Goal: Information Seeking & Learning: Check status

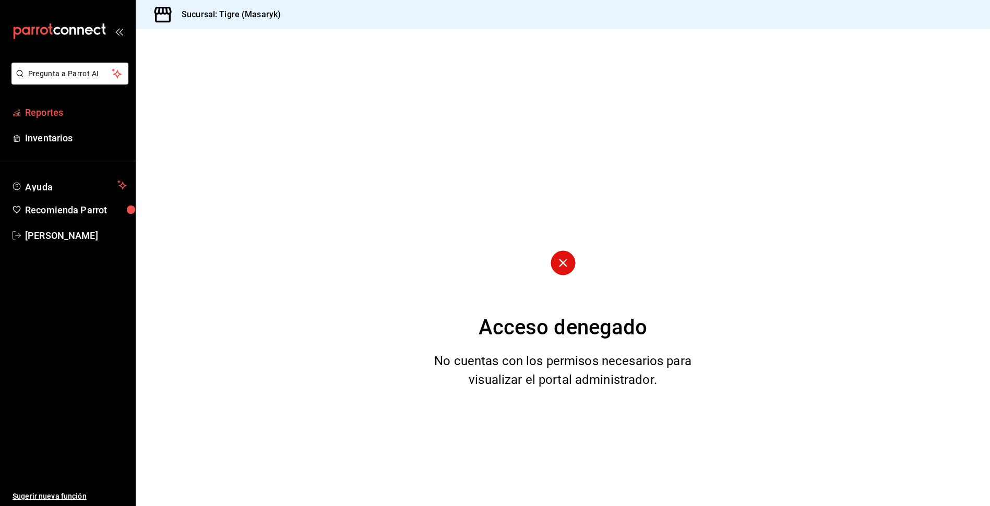
click at [27, 111] on span "Reportes" at bounding box center [76, 112] width 102 height 14
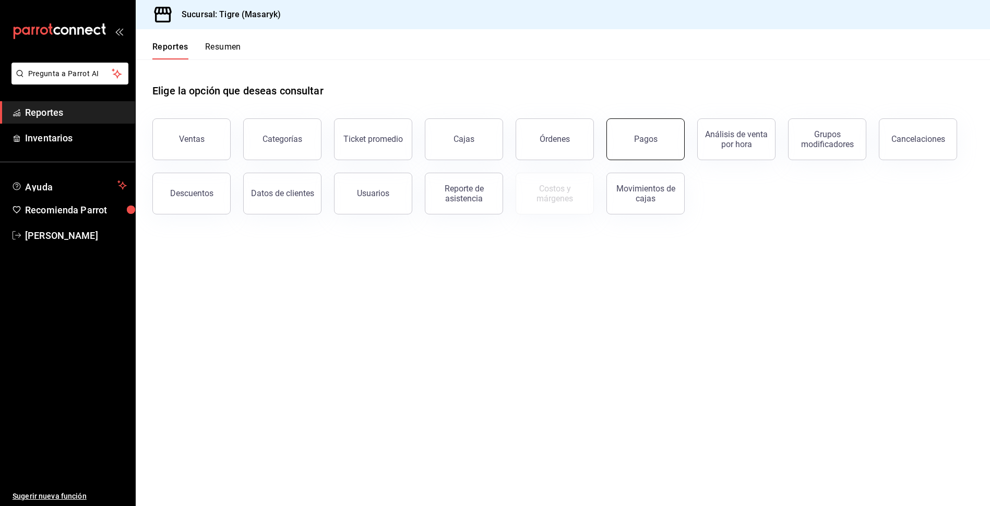
click at [649, 149] on button "Pagos" at bounding box center [645, 139] width 78 height 42
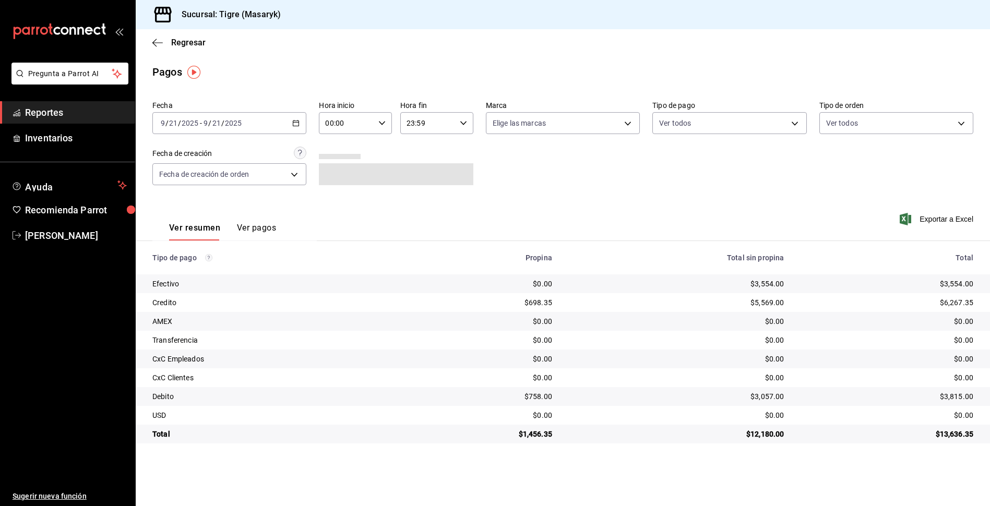
click at [294, 127] on div "[DATE] [DATE] - [DATE] [DATE]" at bounding box center [229, 123] width 154 height 22
click at [173, 269] on span "Rango de fechas" at bounding box center [201, 272] width 81 height 11
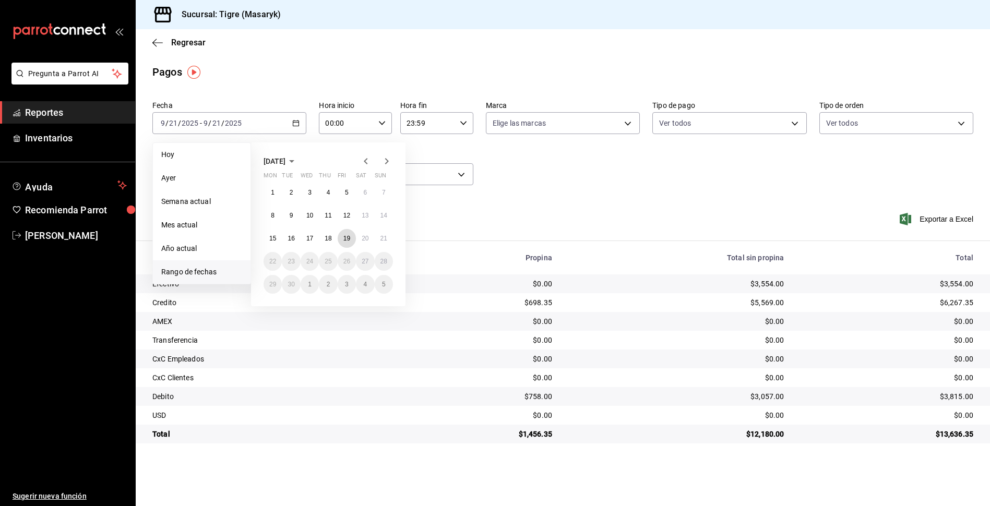
click at [353, 242] on button "19" at bounding box center [347, 238] width 18 height 19
click at [361, 241] on button "20" at bounding box center [365, 238] width 18 height 19
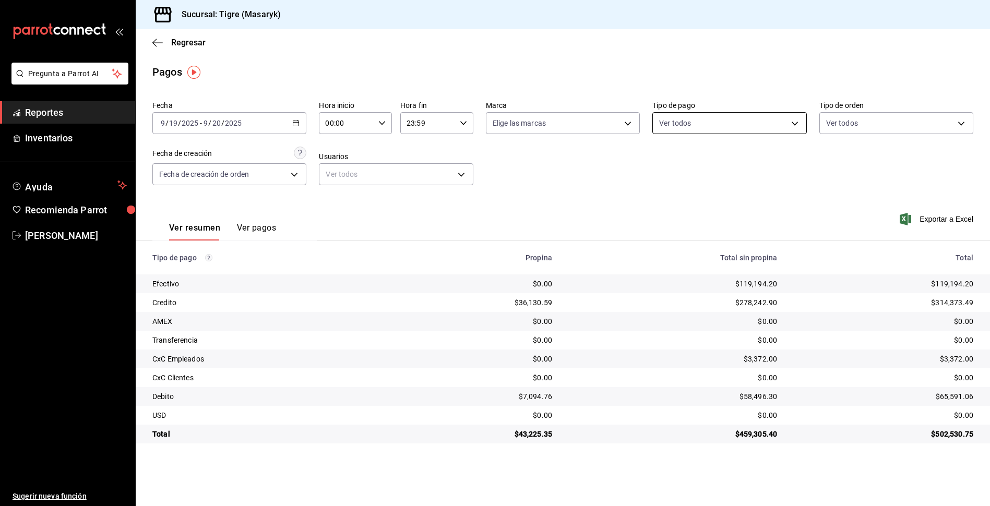
click at [790, 125] on body "Pregunta a Parrot AI Reportes Inventarios Ayuda Recomienda Parrot Tigre Masaryk…" at bounding box center [495, 253] width 990 height 506
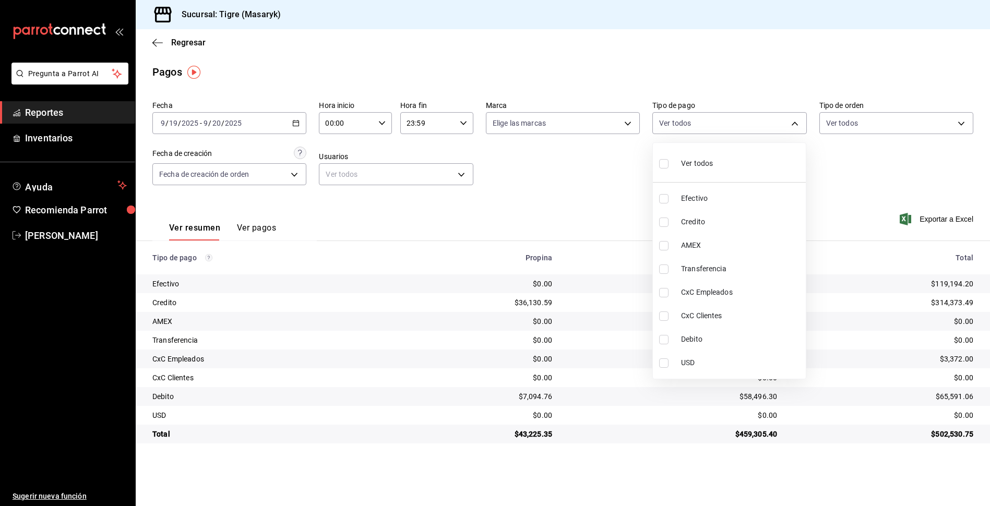
click at [659, 167] on input "checkbox" at bounding box center [663, 163] width 9 height 9
checkbox input "true"
type input "68cfb1b9-f6b2-44be-9d19-cf144159f8e2,563f51c4-7c0d-43b6-837e-e895ac41548e,d9472…"
checkbox input "true"
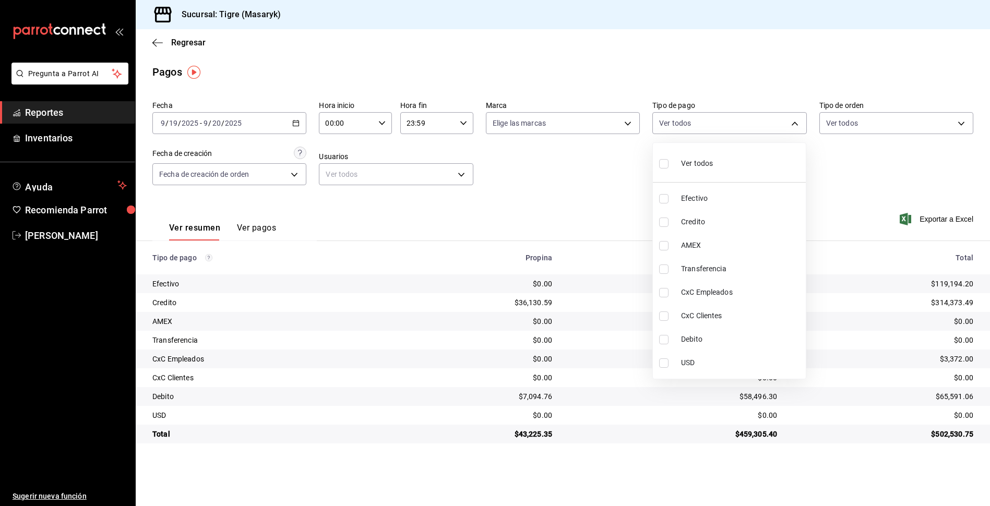
checkbox input "true"
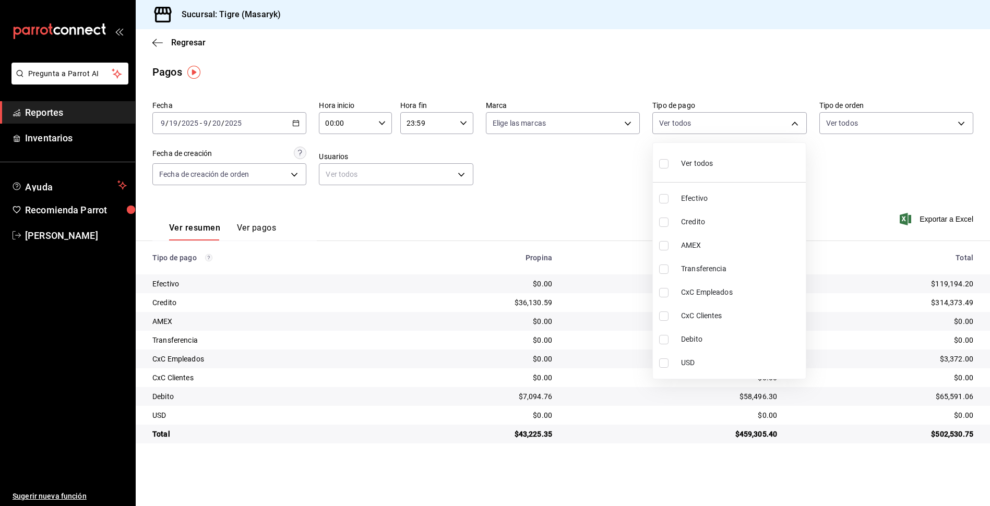
checkbox input "true"
click at [573, 189] on div at bounding box center [495, 253] width 990 height 506
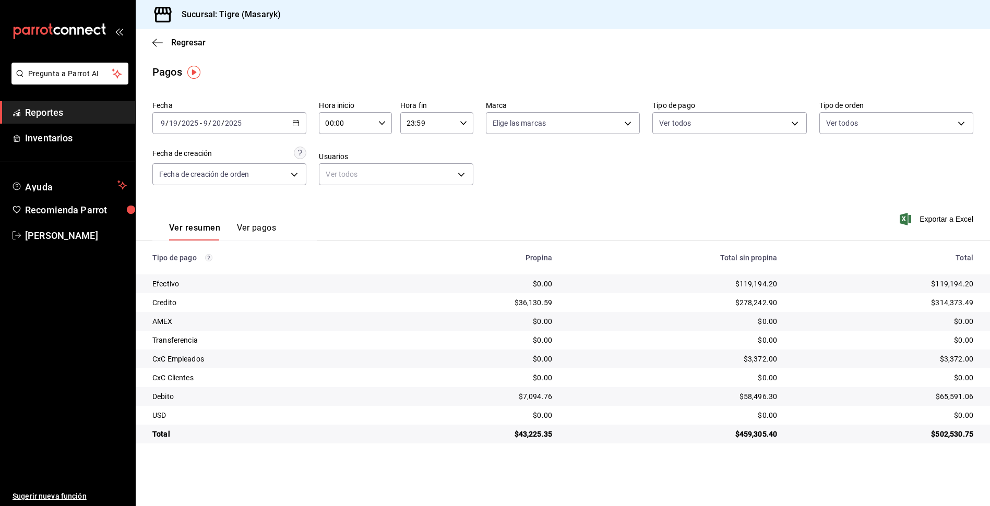
click at [376, 120] on div "00:00 Hora inicio" at bounding box center [355, 123] width 73 height 22
click at [630, 205] on div at bounding box center [495, 253] width 990 height 506
click at [297, 124] on icon "button" at bounding box center [295, 122] width 7 height 7
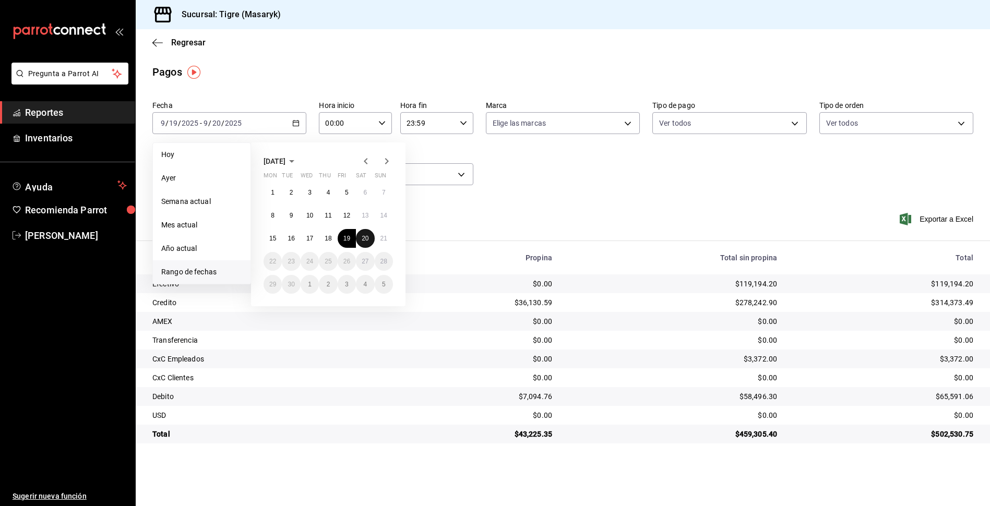
click at [363, 238] on abbr "20" at bounding box center [365, 238] width 7 height 7
click at [385, 238] on abbr "21" at bounding box center [383, 238] width 7 height 7
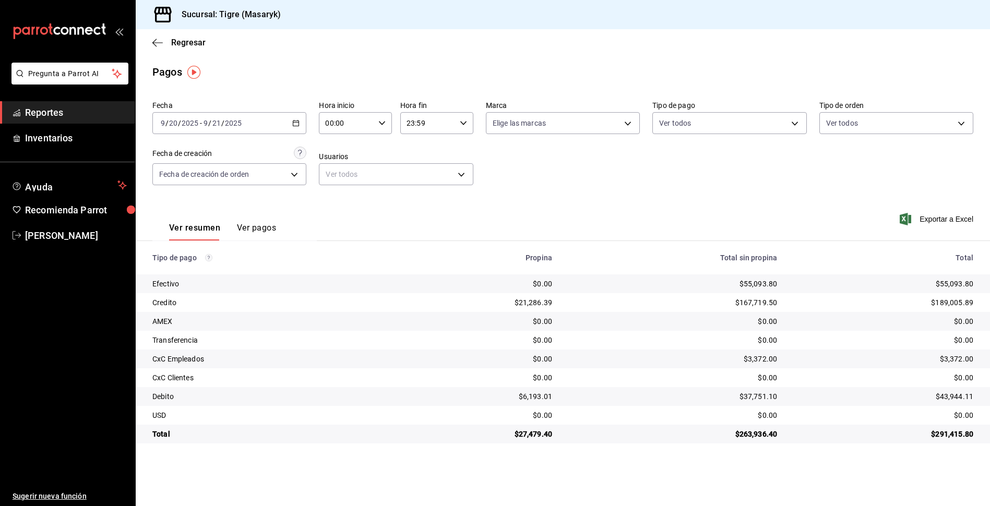
click at [298, 124] on icon "button" at bounding box center [295, 122] width 7 height 7
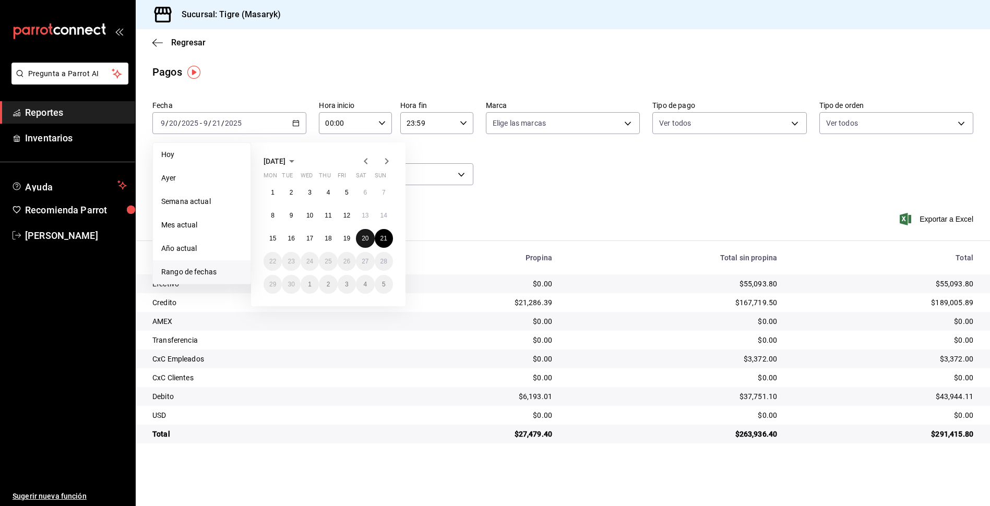
click at [359, 241] on button "20" at bounding box center [365, 238] width 18 height 19
click at [380, 236] on abbr "21" at bounding box center [383, 238] width 7 height 7
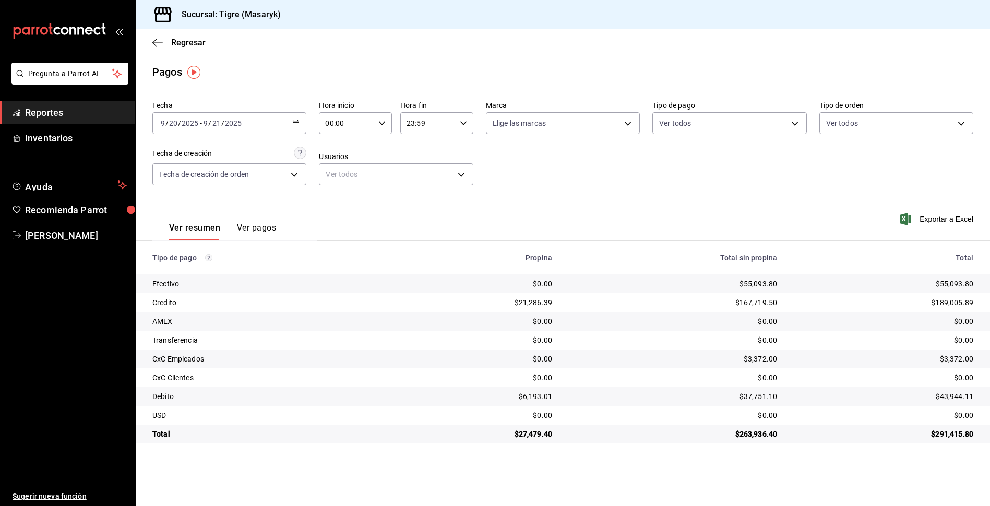
click at [302, 121] on div "[DATE] [DATE] - [DATE] [DATE]" at bounding box center [229, 123] width 154 height 22
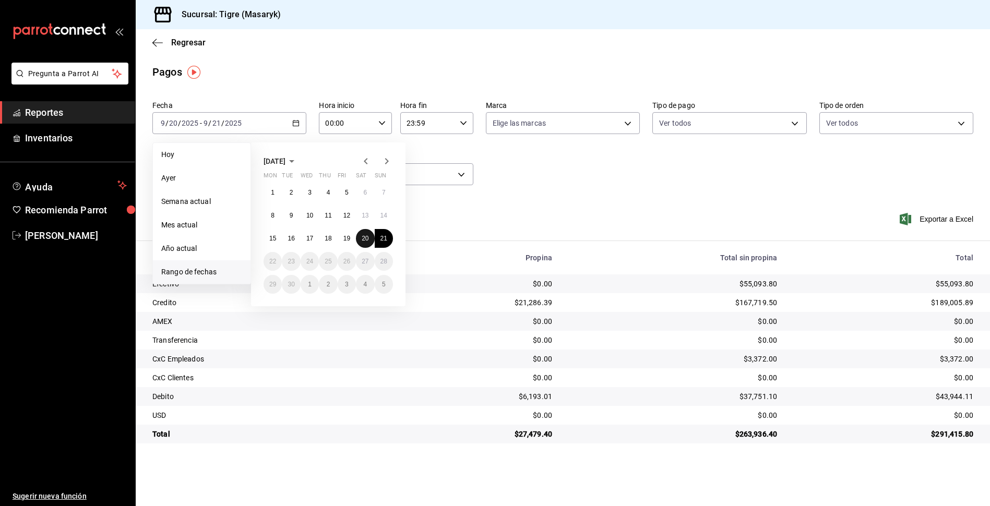
click at [356, 238] on button "20" at bounding box center [365, 238] width 18 height 19
drag, startPoint x: 385, startPoint y: 236, endPoint x: 393, endPoint y: 232, distance: 9.1
click at [386, 235] on abbr "21" at bounding box center [383, 238] width 7 height 7
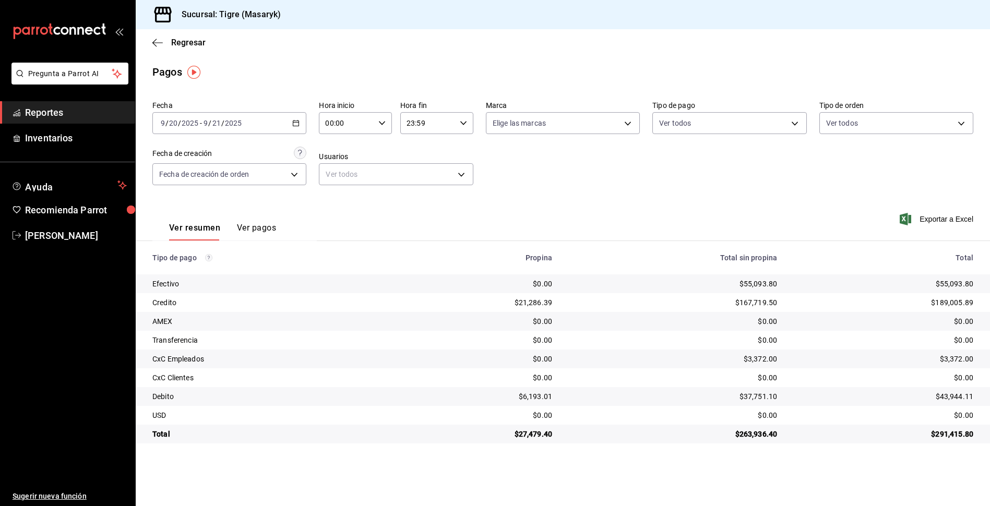
click at [297, 130] on div "[DATE] [DATE] - [DATE] [DATE]" at bounding box center [229, 123] width 154 height 22
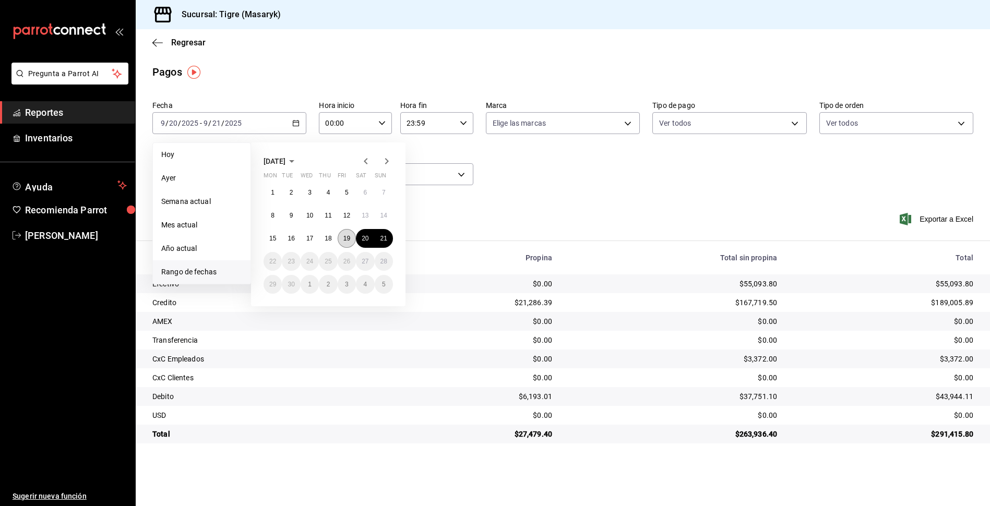
click at [349, 235] on abbr "19" at bounding box center [346, 238] width 7 height 7
click at [388, 239] on button "21" at bounding box center [384, 238] width 18 height 19
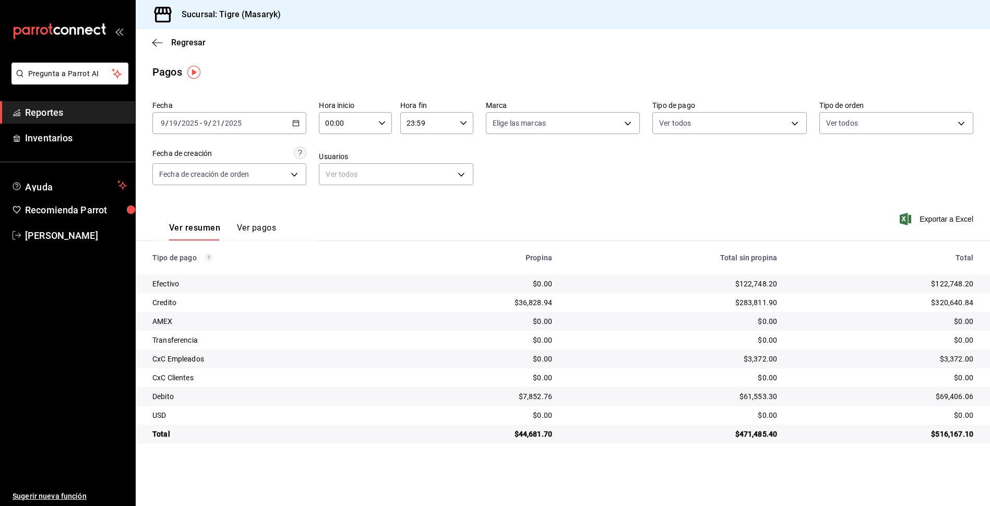
click at [296, 121] on icon "button" at bounding box center [295, 122] width 7 height 7
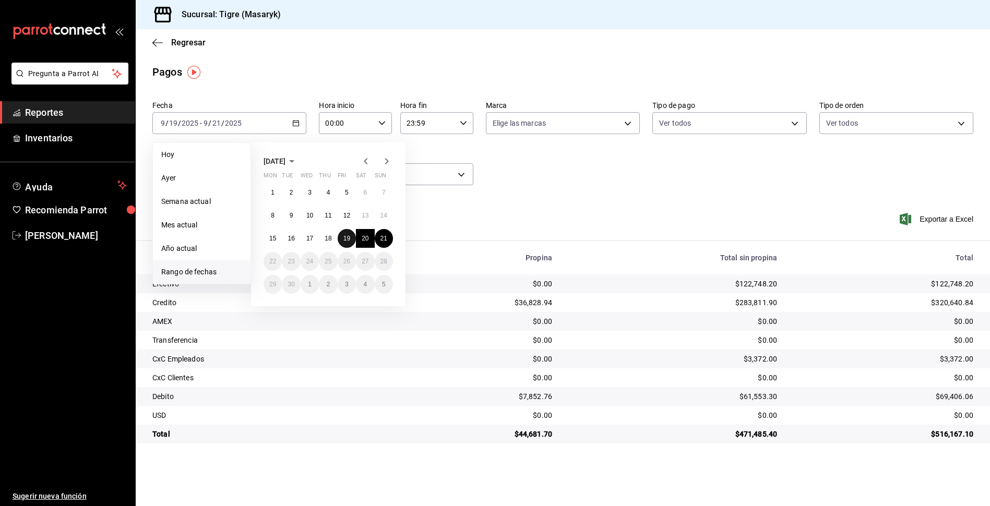
click at [341, 240] on button "19" at bounding box center [347, 238] width 18 height 19
click at [381, 217] on abbr "14" at bounding box center [383, 215] width 7 height 7
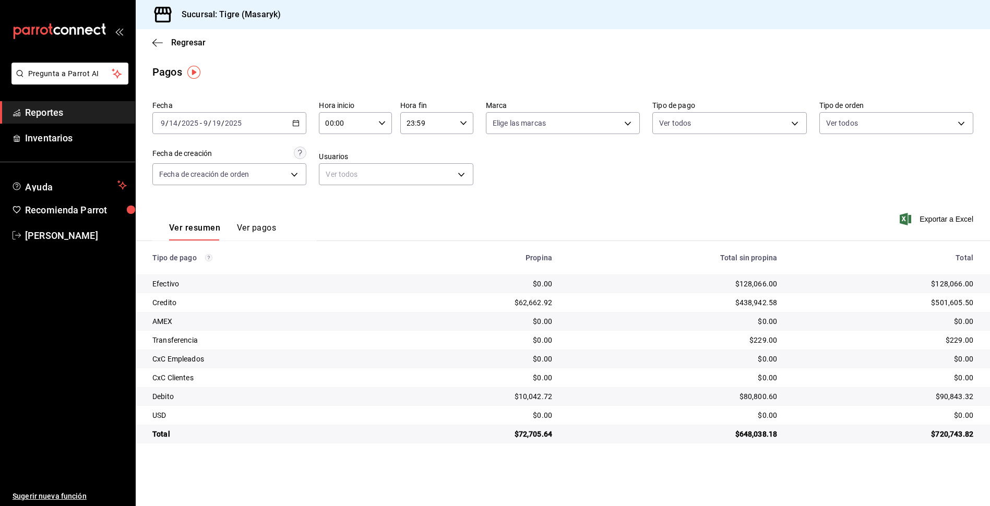
click at [296, 121] on \(Stroke\) "button" at bounding box center [296, 124] width 6 height 6
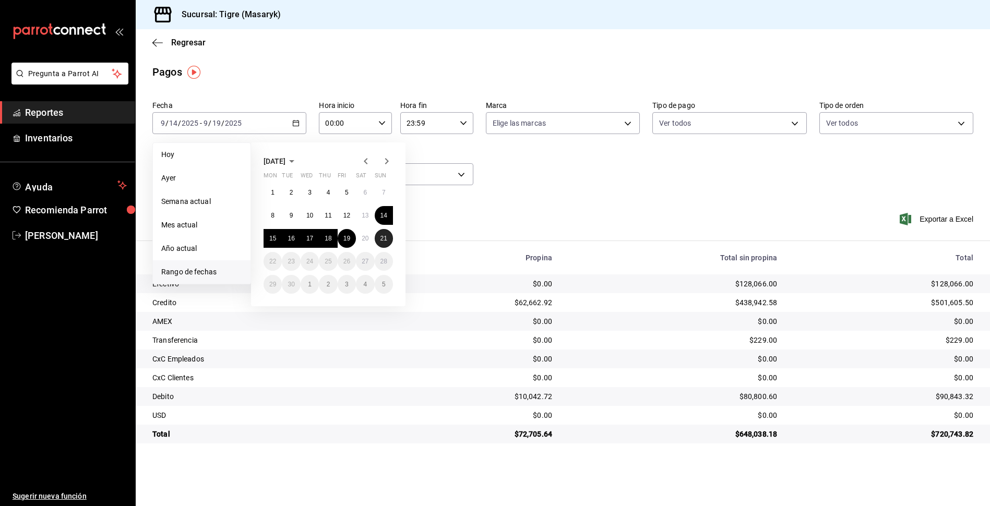
click at [382, 240] on abbr "21" at bounding box center [383, 238] width 7 height 7
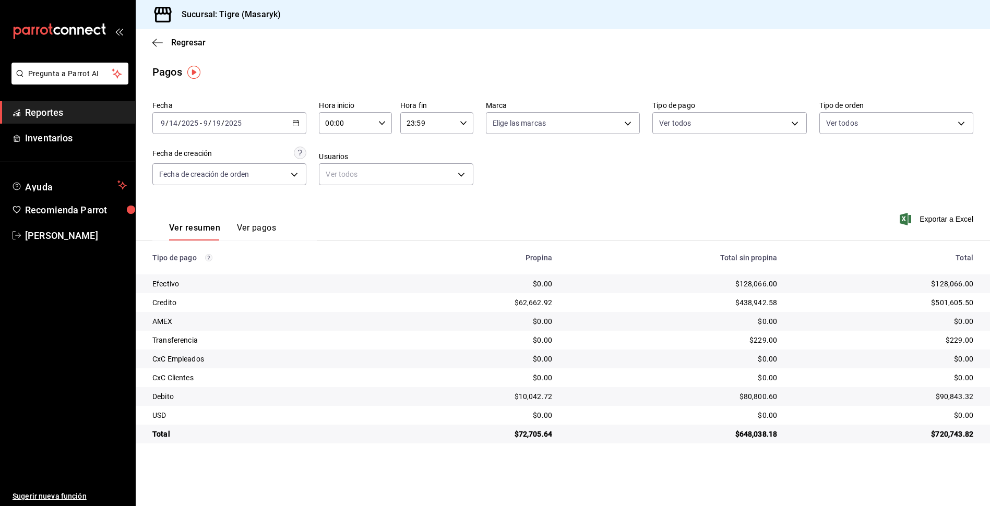
click at [442, 214] on div "Ver resumen Ver pagos Exportar a Excel" at bounding box center [563, 225] width 854 height 55
click at [381, 119] on icon "button" at bounding box center [381, 122] width 7 height 7
click at [348, 178] on button "01" at bounding box center [337, 174] width 32 height 21
click at [300, 119] on div at bounding box center [495, 253] width 990 height 506
click at [301, 119] on div "[DATE] [DATE] - [DATE] [DATE]" at bounding box center [229, 123] width 154 height 22
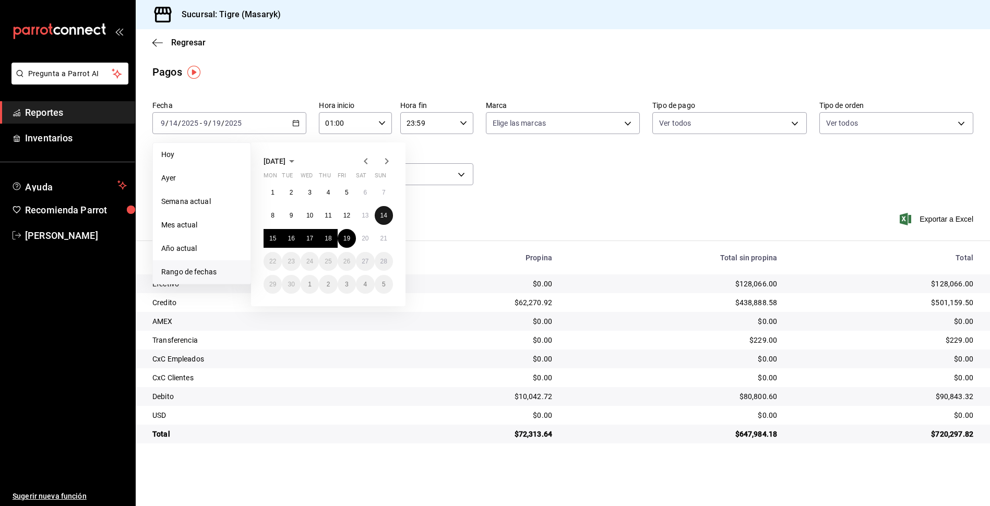
click at [385, 220] on button "14" at bounding box center [384, 215] width 18 height 19
click at [381, 236] on abbr "21" at bounding box center [383, 238] width 7 height 7
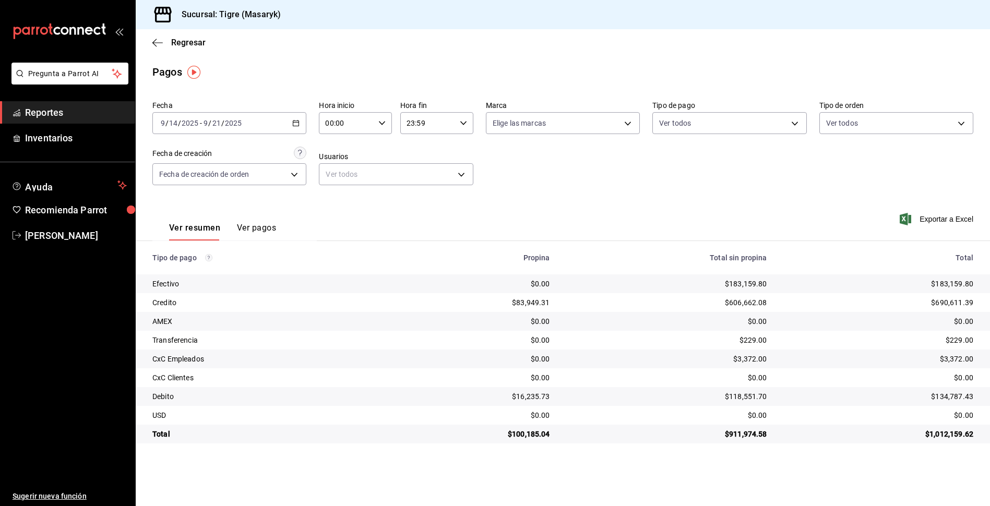
click at [291, 124] on div "[DATE] [DATE] - [DATE] [DATE]" at bounding box center [229, 123] width 154 height 22
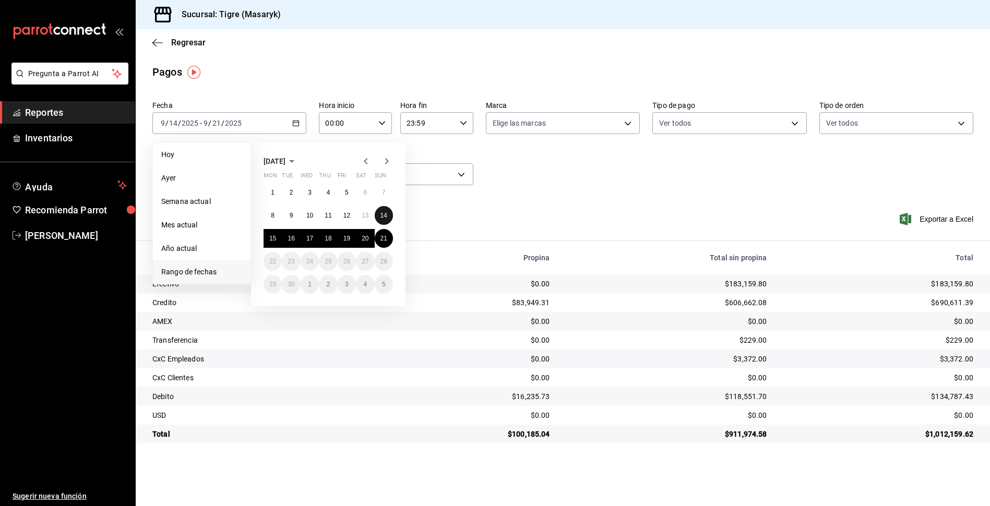
click at [375, 218] on button "14" at bounding box center [384, 215] width 18 height 19
click at [385, 241] on abbr "21" at bounding box center [383, 238] width 7 height 7
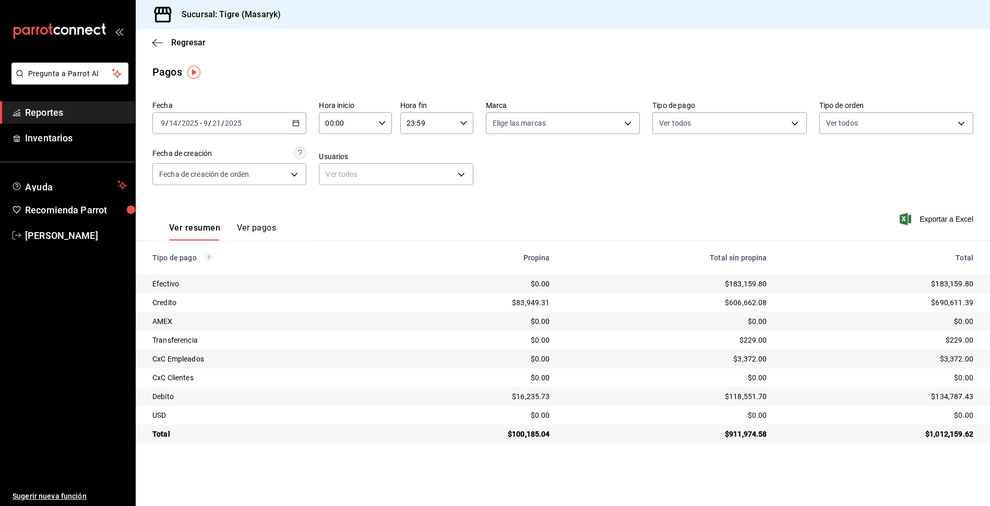
click at [293, 129] on div "[DATE] [DATE] - [DATE] [DATE]" at bounding box center [229, 123] width 154 height 22
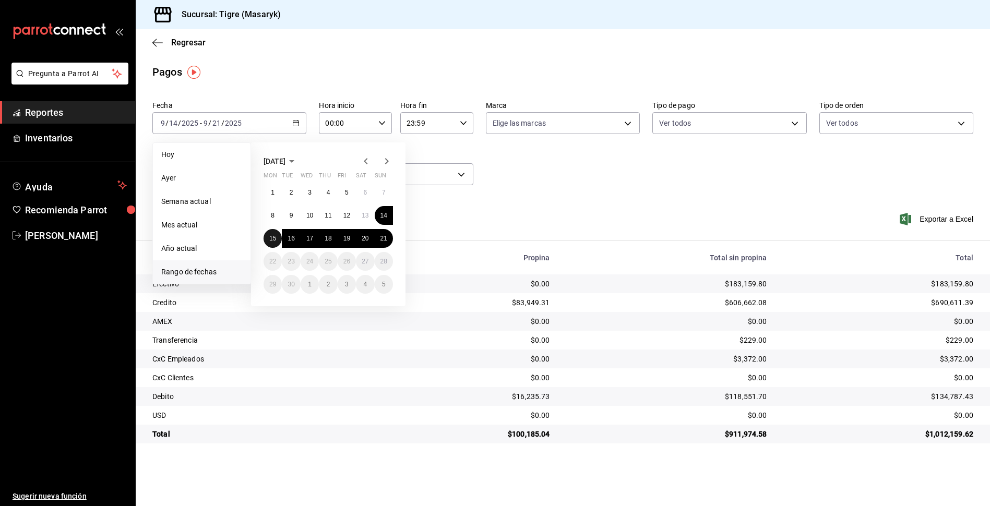
click at [273, 235] on abbr "15" at bounding box center [272, 238] width 7 height 7
click at [263, 259] on div "[DATE] Mon Tue Wed Thu Fri Sat Sun 1 2 3 4 5 6 7 8 9 10 11 12 13 14 15 16 17 18…" at bounding box center [328, 224] width 154 height 164
click at [388, 232] on button "21" at bounding box center [384, 238] width 18 height 19
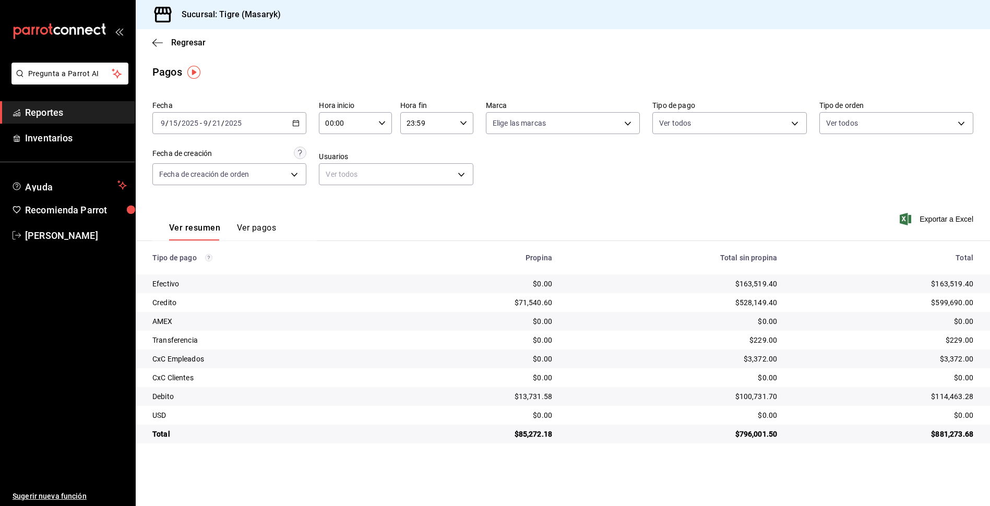
click at [293, 122] on \(Stroke\) "button" at bounding box center [296, 124] width 6 height 6
click at [444, 223] on div "Ver resumen Ver pagos Exportar a Excel" at bounding box center [563, 225] width 854 height 55
click at [301, 124] on div "[DATE] [DATE] - [DATE] [DATE]" at bounding box center [229, 123] width 154 height 22
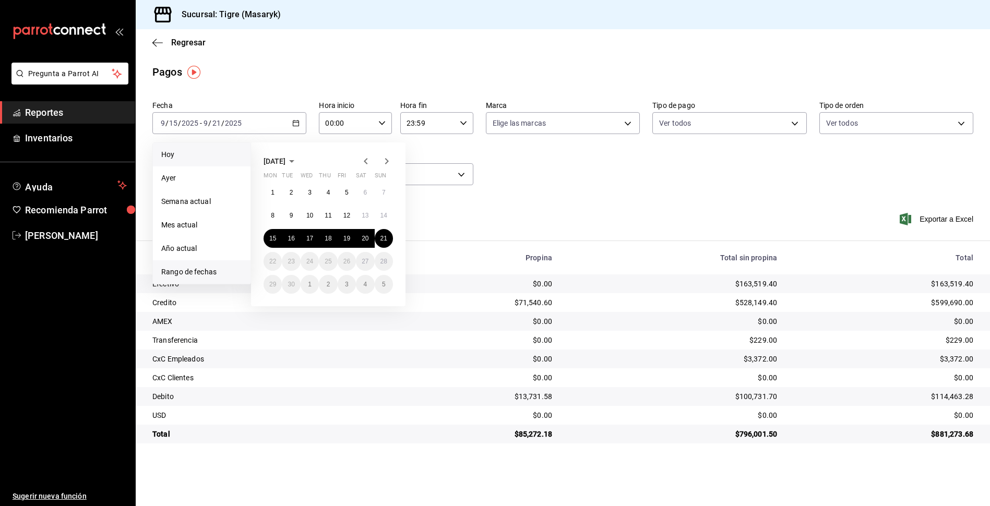
click at [188, 150] on span "Hoy" at bounding box center [201, 154] width 81 height 11
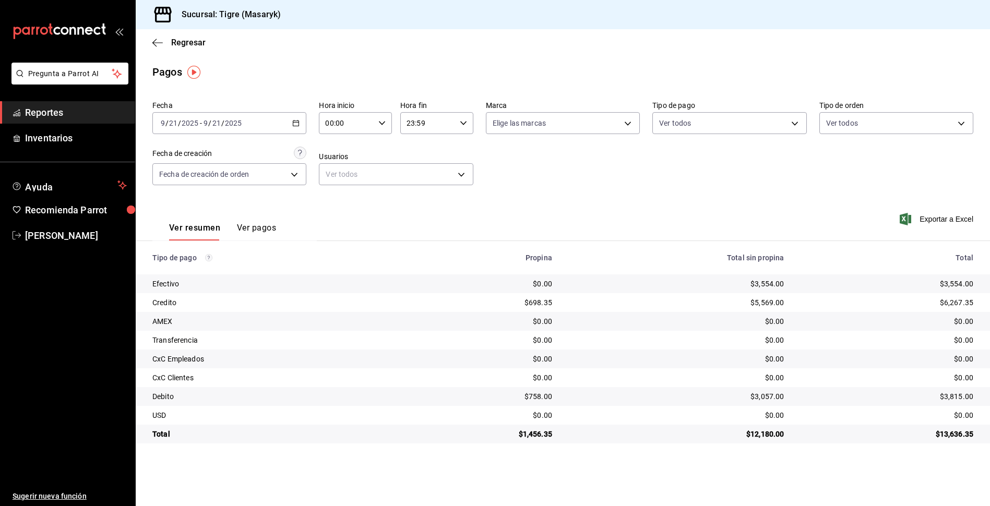
click at [301, 126] on div "[DATE] [DATE] - [DATE] [DATE]" at bounding box center [229, 123] width 154 height 22
click at [279, 140] on div "Fecha [DATE] [DATE] - [DATE] [DATE] Hora inicio 00:00 Hora inicio Hora fin 23:5…" at bounding box center [562, 147] width 821 height 101
click at [295, 122] on icon "button" at bounding box center [295, 122] width 7 height 7
click at [283, 143] on div "Fecha [DATE] [DATE] - [DATE] [DATE] [PERSON_NAME] Semana actual Mes actual Año …" at bounding box center [562, 147] width 821 height 101
click at [389, 128] on div "00:00 Hora inicio" at bounding box center [355, 123] width 73 height 22
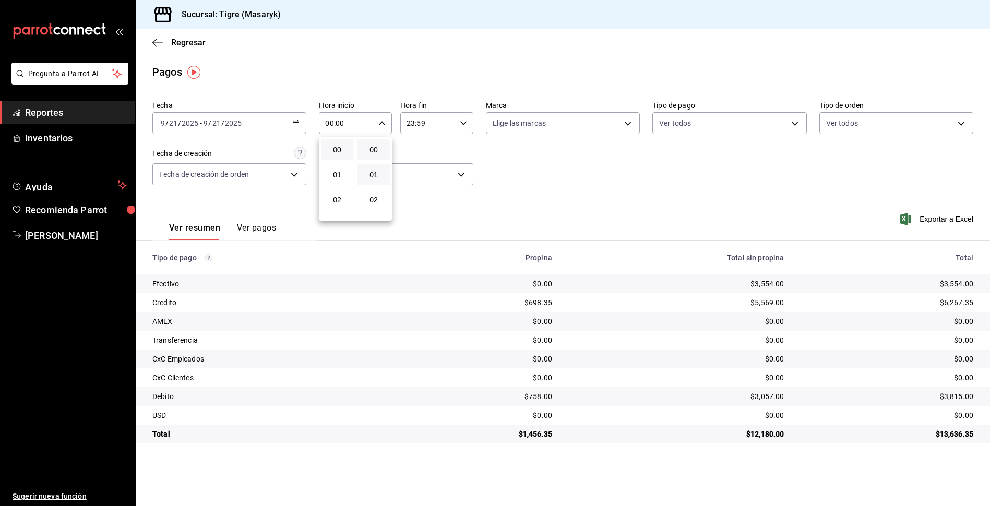
click at [360, 176] on button "01" at bounding box center [373, 174] width 32 height 21
click at [347, 178] on button "01" at bounding box center [337, 174] width 32 height 21
type input "01:01"
click at [368, 177] on span "01" at bounding box center [374, 175] width 20 height 8
click at [345, 170] on button "01" at bounding box center [337, 174] width 32 height 21
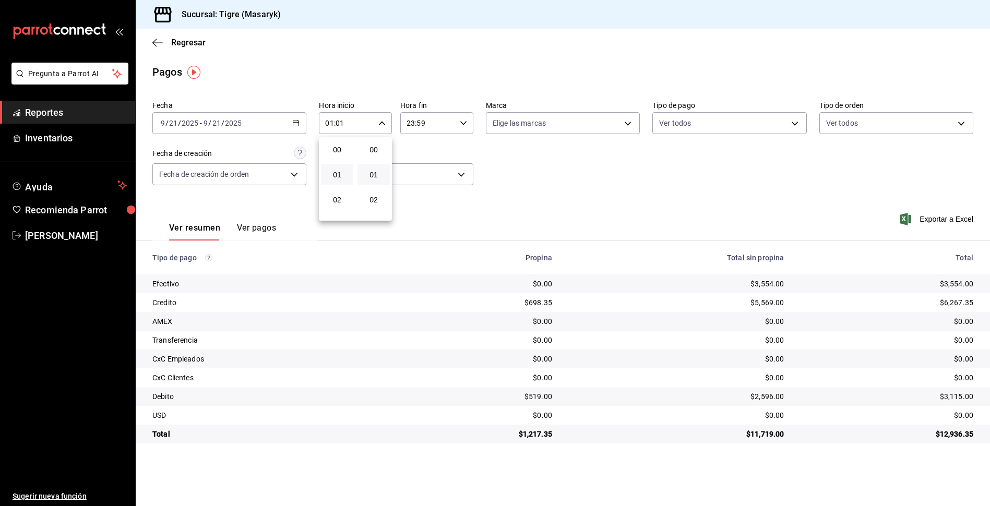
click at [408, 144] on div at bounding box center [495, 253] width 990 height 506
